Goal: Information Seeking & Learning: Learn about a topic

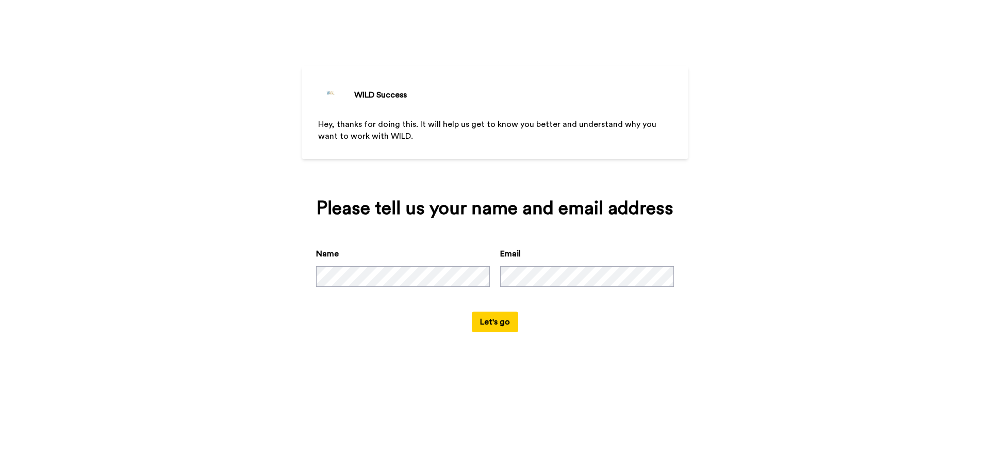
click at [484, 327] on button "Let's go" at bounding box center [495, 321] width 46 height 21
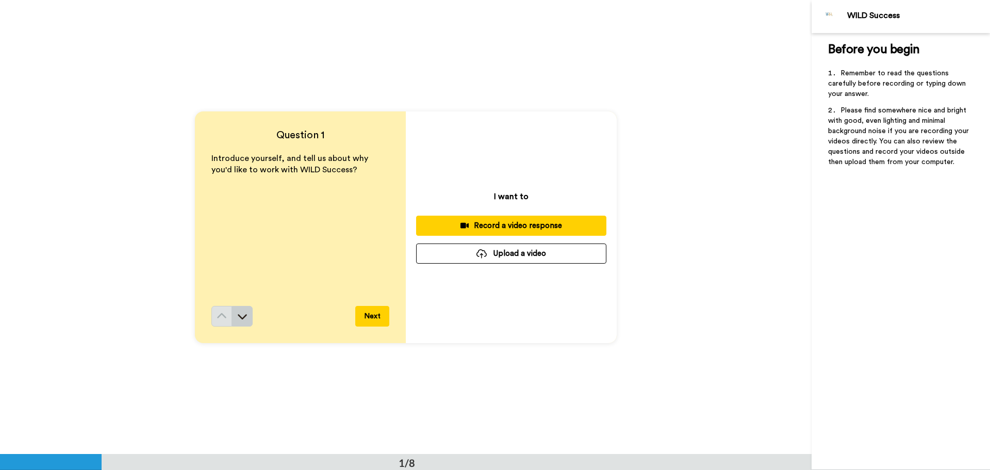
click at [241, 316] on icon at bounding box center [242, 316] width 10 height 10
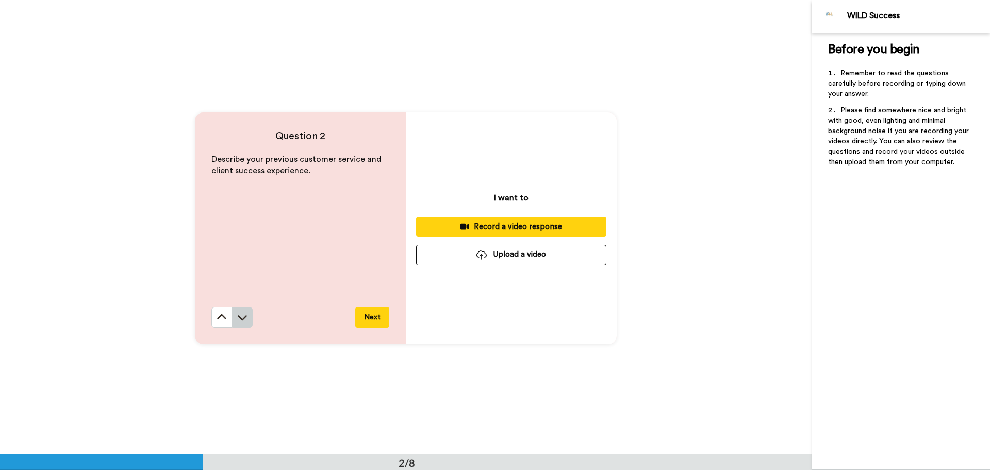
scroll to position [454, 0]
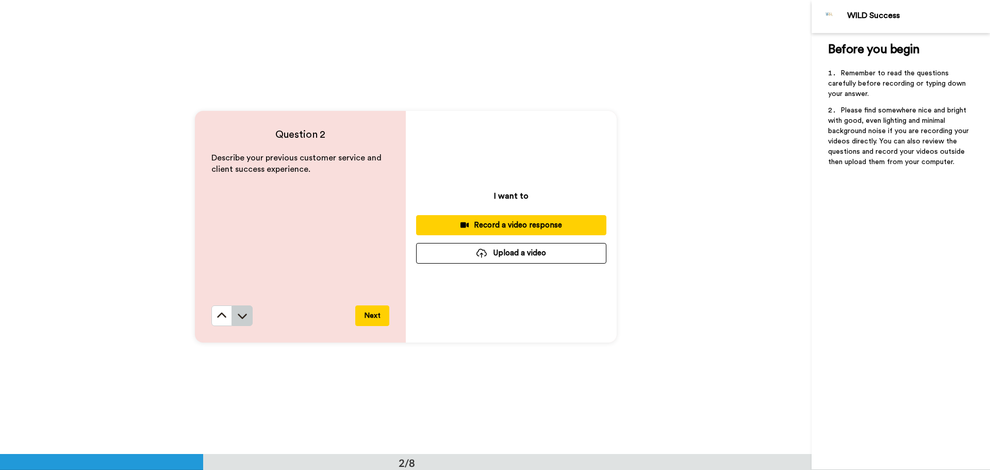
click at [237, 311] on icon at bounding box center [242, 315] width 10 height 10
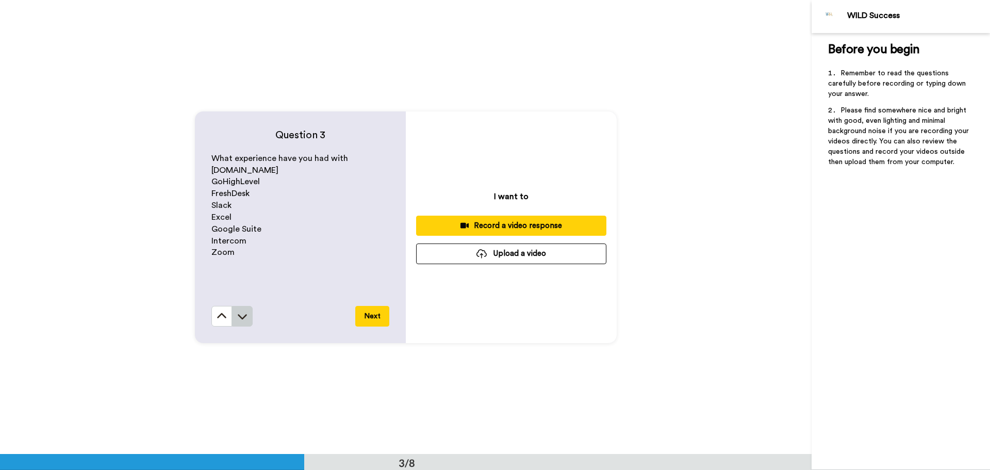
scroll to position [908, 0]
drag, startPoint x: 248, startPoint y: 194, endPoint x: 208, endPoint y: 192, distance: 39.8
click at [208, 192] on div "Question 3 What experience have you had with [DOMAIN_NAME] GoHighLevel FreshDes…" at bounding box center [300, 226] width 211 height 231
copy span "FreshDesk"
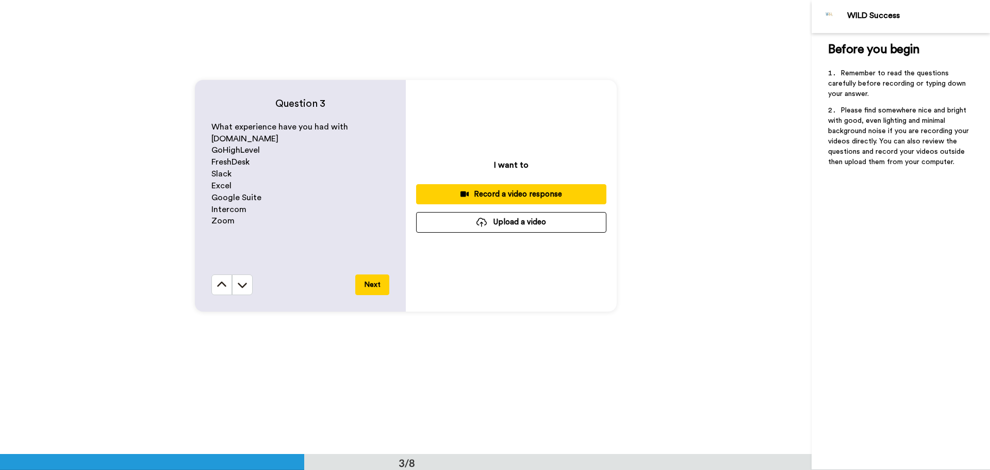
scroll to position [876, 0]
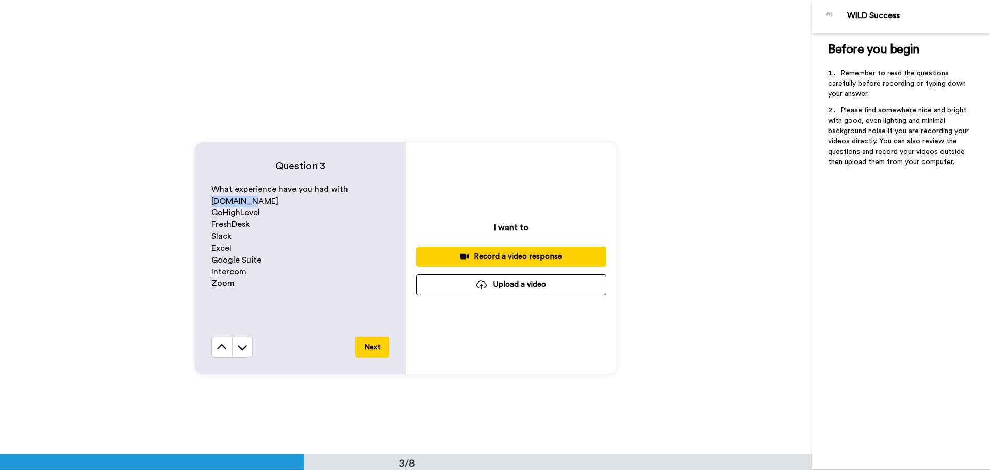
drag, startPoint x: 210, startPoint y: 199, endPoint x: 249, endPoint y: 206, distance: 39.8
click at [249, 206] on p "[DOMAIN_NAME]" at bounding box center [300, 201] width 178 height 12
copy span "[DOMAIN_NAME]"
click at [170, 146] on div "Question 3 What experience have you had with [DOMAIN_NAME] GoHighLevel FreshDes…" at bounding box center [406, 258] width 812 height 454
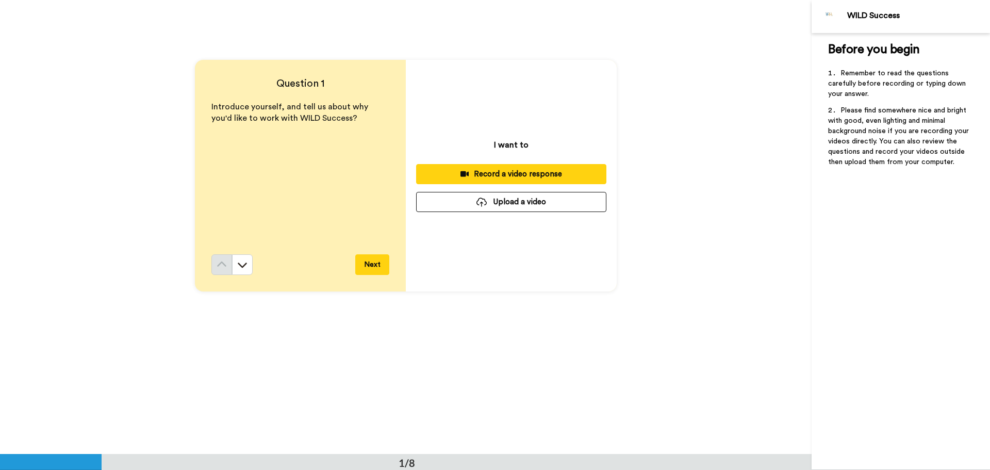
scroll to position [0, 0]
